Goal: Task Accomplishment & Management: Manage account settings

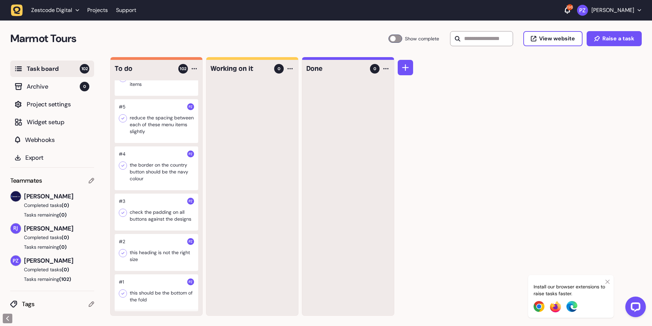
scroll to position [4316, 0]
click at [153, 215] on div at bounding box center [156, 212] width 83 height 37
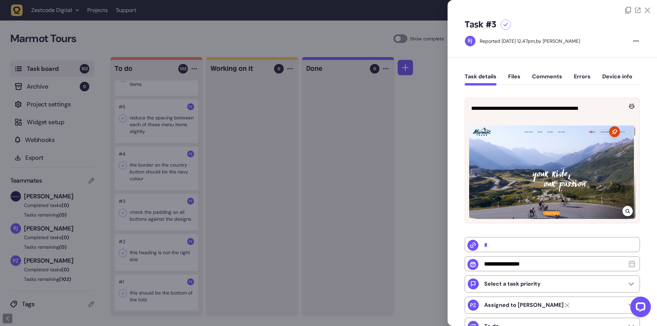
click at [611, 134] on icon at bounding box center [614, 131] width 11 height 11
click at [625, 209] on icon at bounding box center [627, 210] width 4 height 5
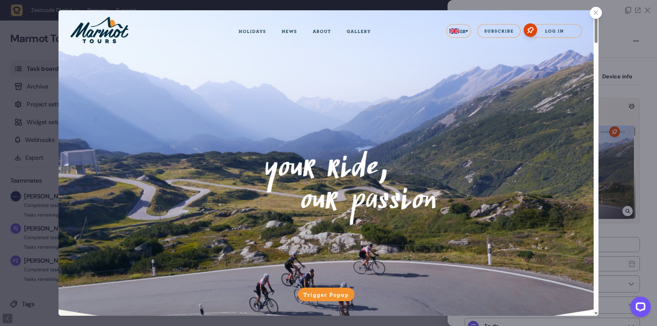
click at [595, 13] on icon at bounding box center [596, 13] width 4 height 4
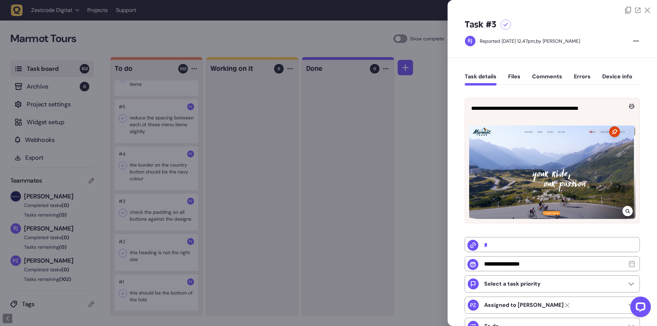
click at [199, 179] on div at bounding box center [328, 163] width 657 height 326
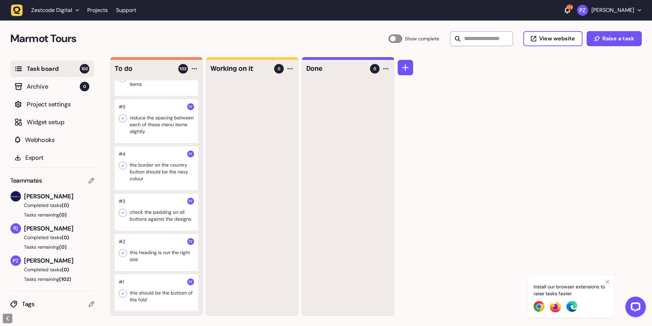
click at [150, 176] on div at bounding box center [156, 168] width 83 height 44
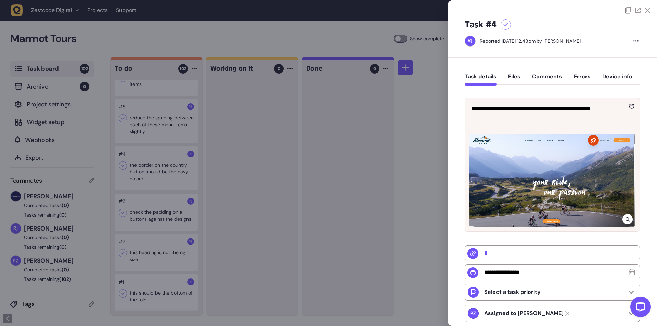
click at [195, 165] on div at bounding box center [328, 163] width 657 height 326
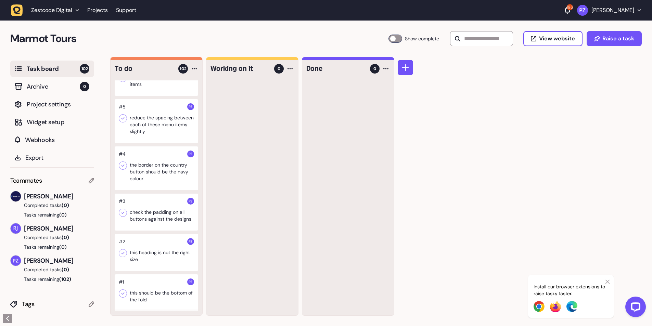
scroll to position [4270, 0]
click at [148, 143] on div at bounding box center [156, 121] width 83 height 44
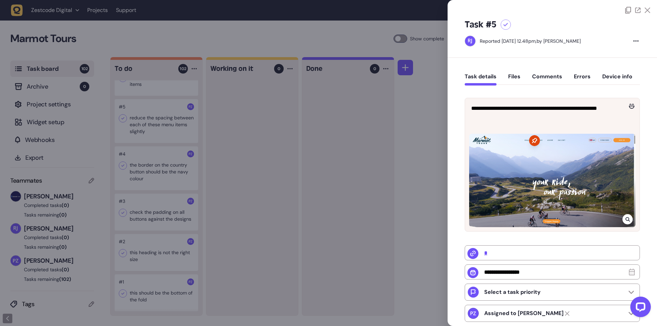
click at [626, 218] on icon at bounding box center [627, 219] width 4 height 5
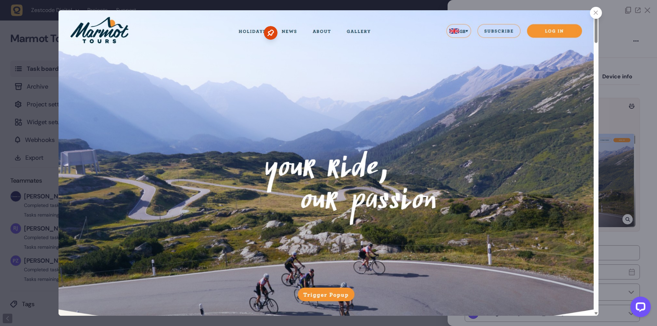
click at [599, 10] on div at bounding box center [596, 13] width 12 height 12
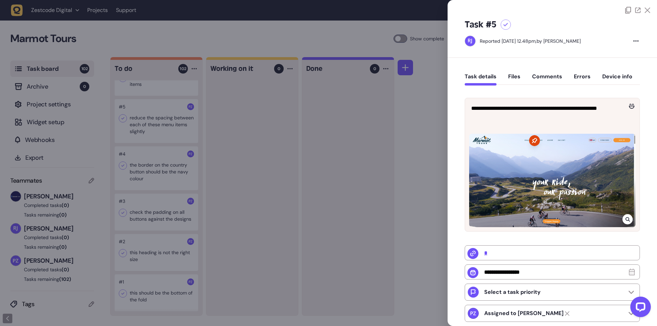
click at [222, 140] on div at bounding box center [328, 163] width 657 height 326
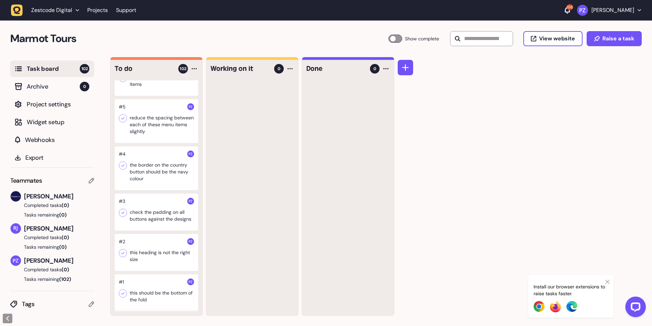
scroll to position [4225, 0]
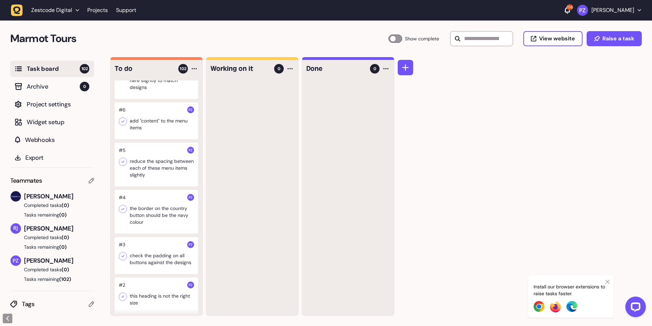
click at [134, 139] on div at bounding box center [156, 120] width 83 height 37
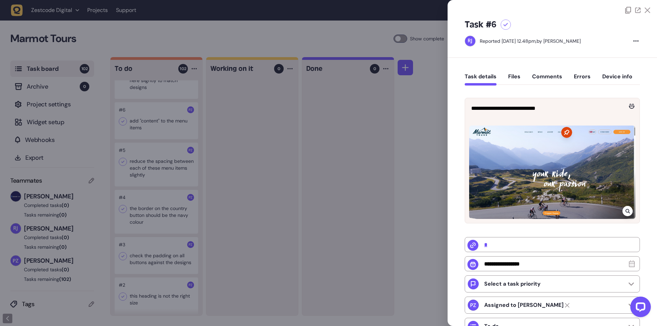
click at [625, 209] on icon at bounding box center [627, 210] width 4 height 5
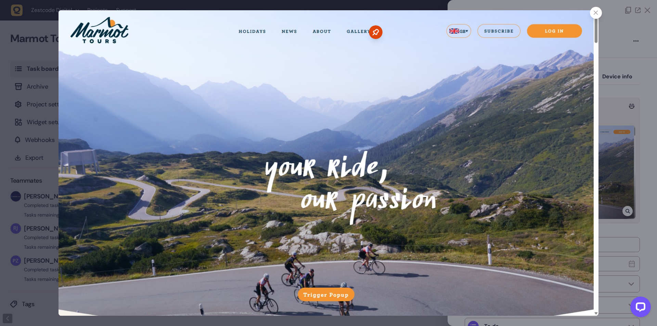
click at [597, 11] on icon at bounding box center [596, 13] width 4 height 4
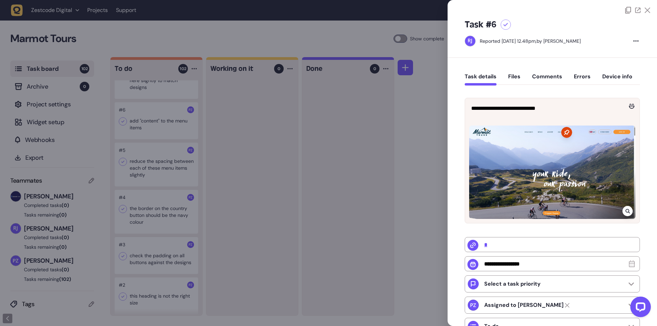
click at [646, 12] on icon at bounding box center [647, 10] width 5 height 5
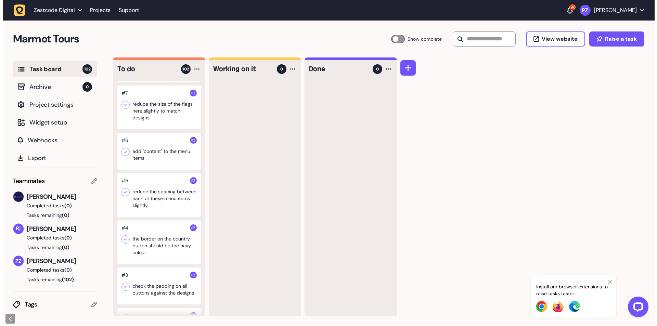
scroll to position [4179, 0]
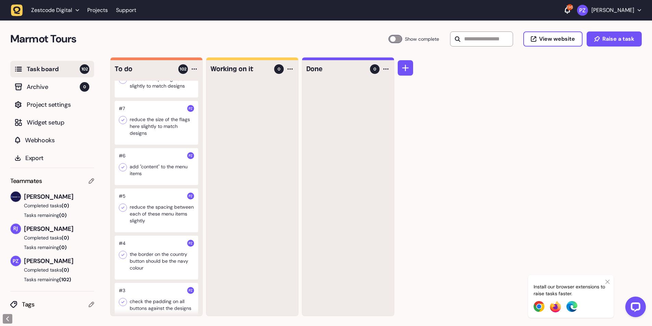
click at [144, 98] on div at bounding box center [156, 79] width 83 height 37
